Goal: Task Accomplishment & Management: Manage account settings

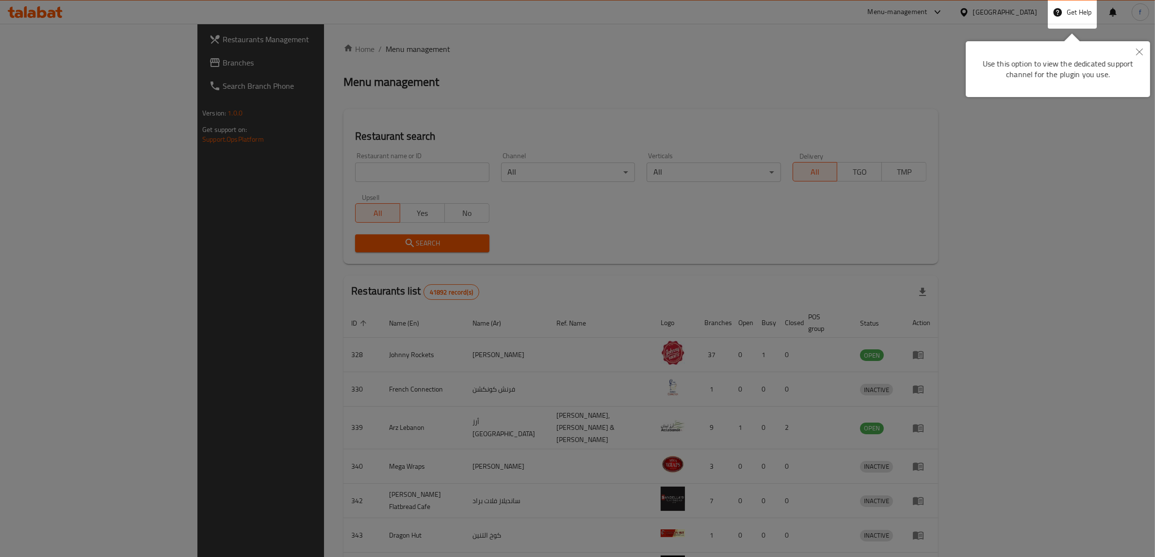
click at [1138, 49] on icon "Close" at bounding box center [1140, 52] width 7 height 7
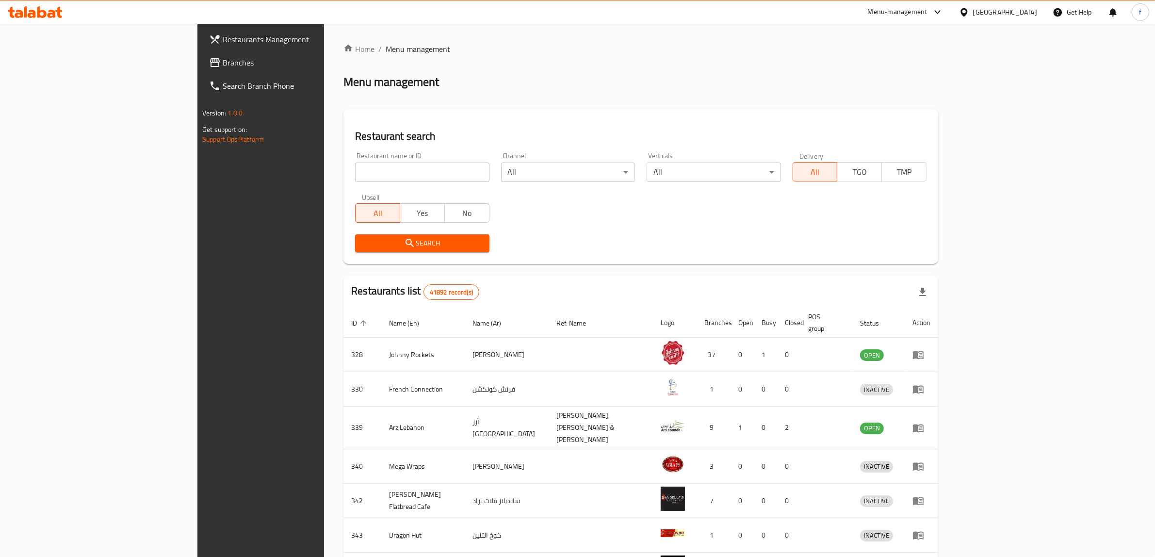
click at [978, 18] on div "United Arab Emirates" at bounding box center [999, 11] width 94 height 23
click at [985, 13] on div "United Arab Emirates" at bounding box center [1005, 12] width 64 height 11
click at [954, 100] on div "[GEOGRAPHIC_DATA]" at bounding box center [964, 100] width 146 height 22
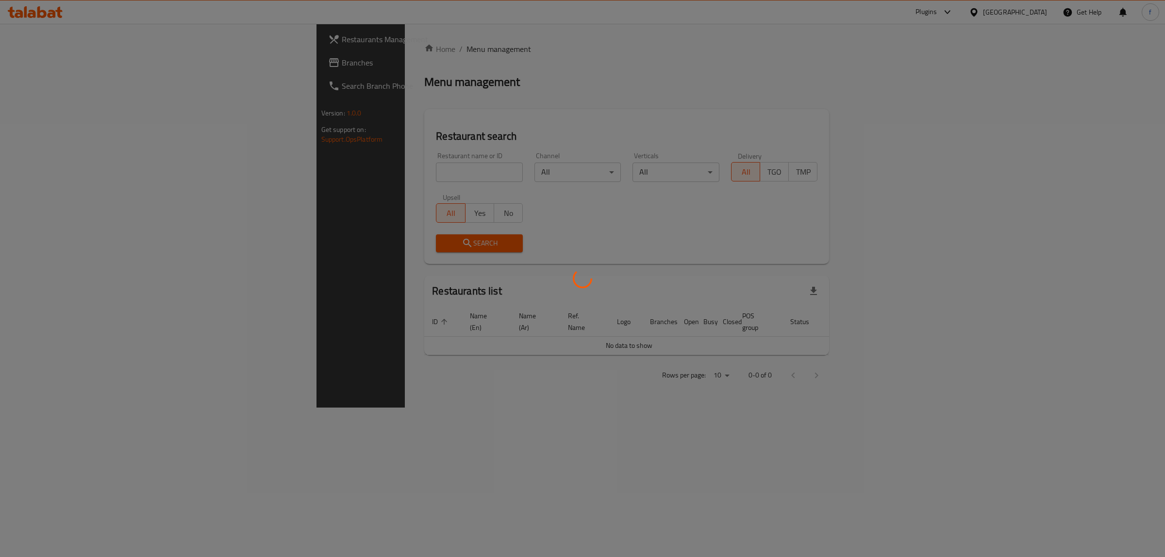
click at [126, 57] on div at bounding box center [582, 278] width 1165 height 557
click at [125, 62] on div at bounding box center [582, 278] width 1165 height 557
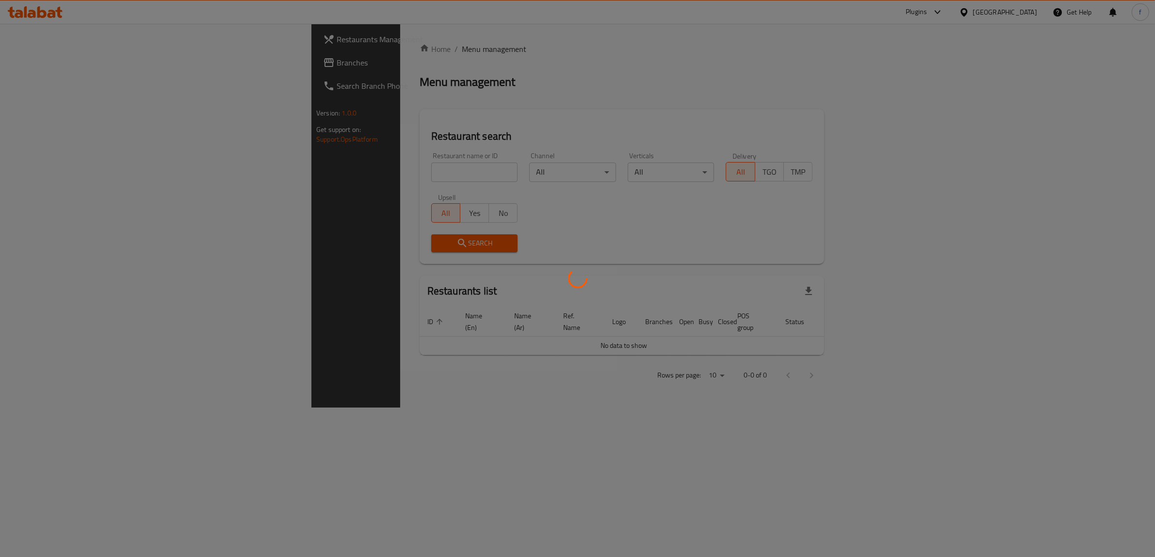
click at [312, 62] on div "Restaurants Management Branches Search Branch Phone Version: 1.0.0 Get support …" at bounding box center [578, 216] width 532 height 384
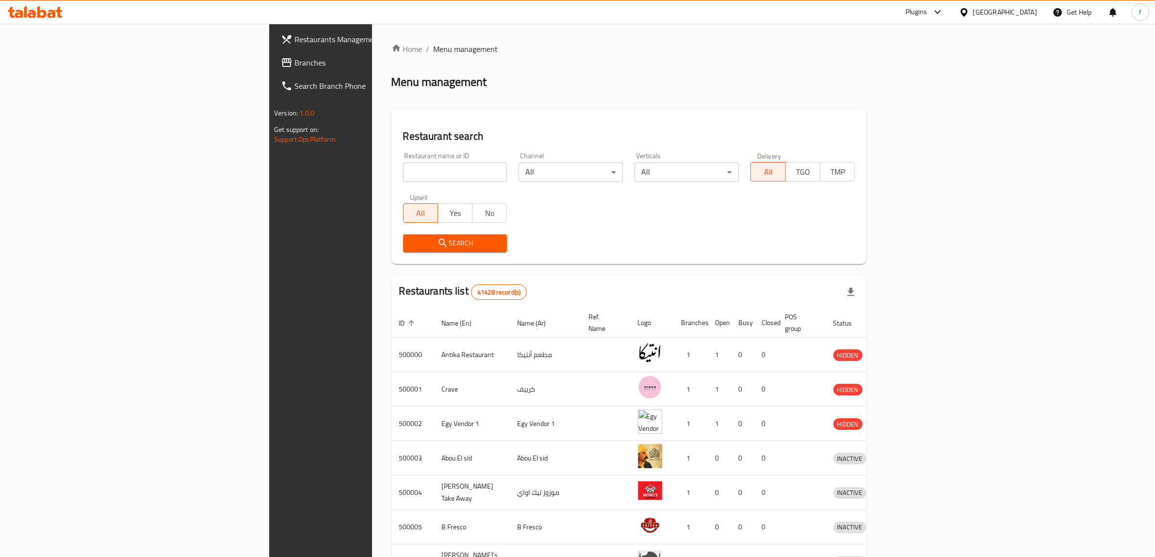
click at [295, 62] on span "Branches" at bounding box center [375, 63] width 160 height 12
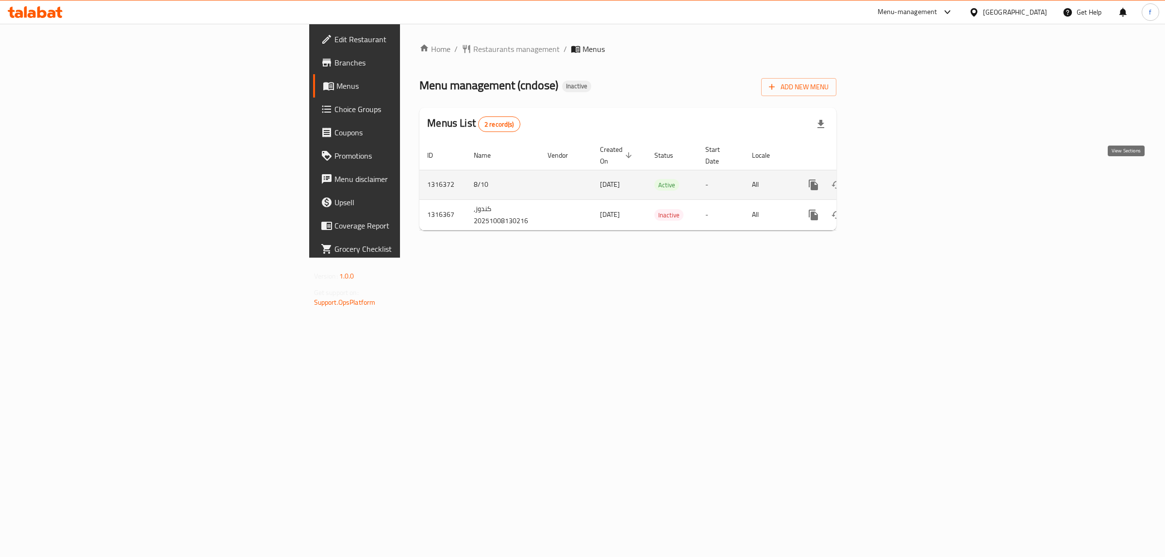
click at [888, 181] on icon "enhanced table" at bounding box center [883, 185] width 9 height 9
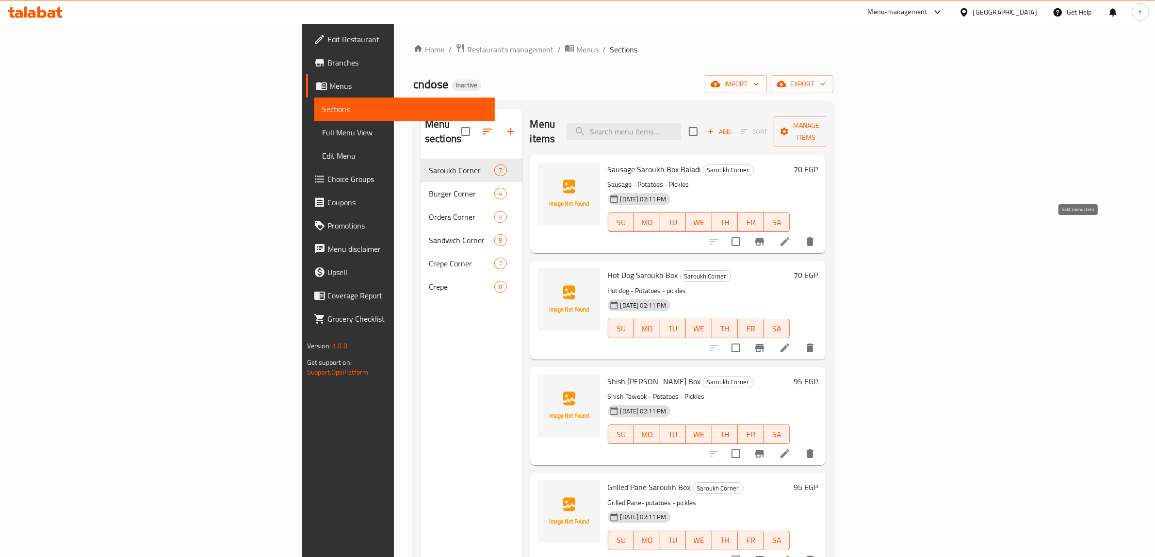
click at [791, 236] on icon at bounding box center [785, 242] width 12 height 12
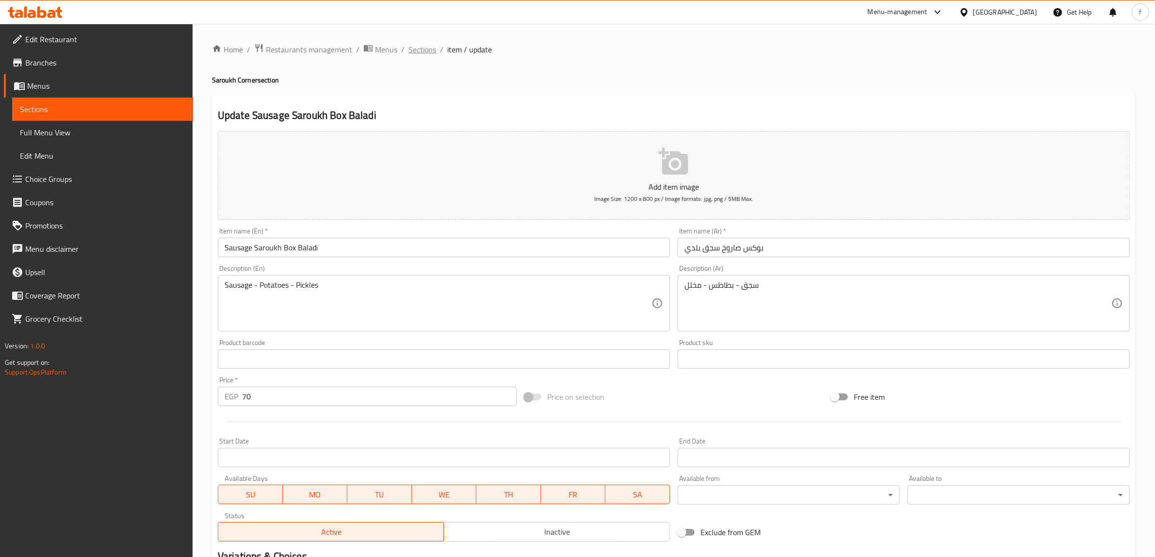
click at [425, 48] on span "Sections" at bounding box center [423, 50] width 28 height 12
